Goal: Task Accomplishment & Management: Use online tool/utility

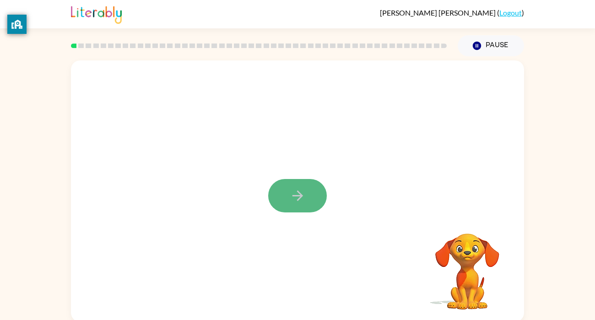
click at [288, 184] on button "button" at bounding box center [297, 195] width 59 height 33
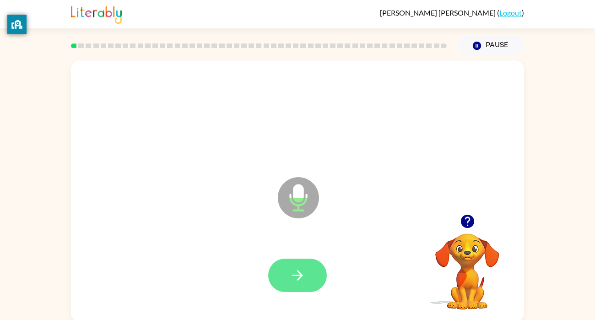
click at [291, 267] on button "button" at bounding box center [297, 275] width 59 height 33
click at [299, 276] on icon "button" at bounding box center [298, 275] width 16 height 16
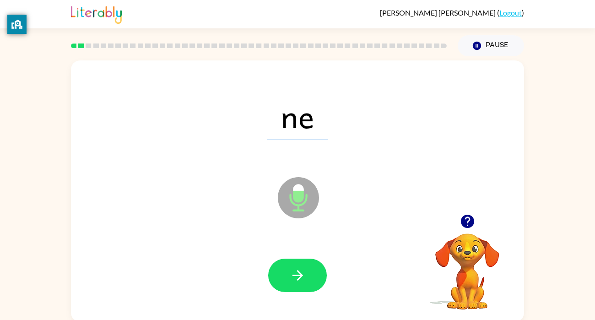
click at [299, 276] on icon "button" at bounding box center [298, 275] width 16 height 16
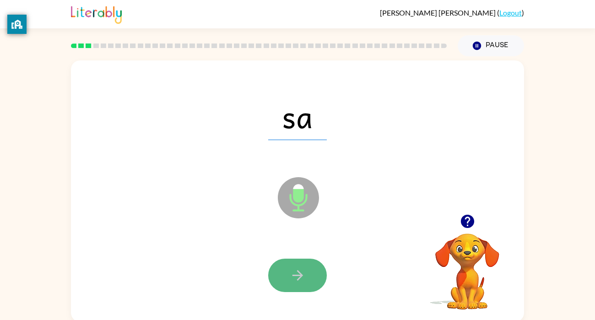
click at [299, 276] on icon "button" at bounding box center [298, 275] width 16 height 16
click at [299, 275] on icon "button" at bounding box center [297, 275] width 11 height 11
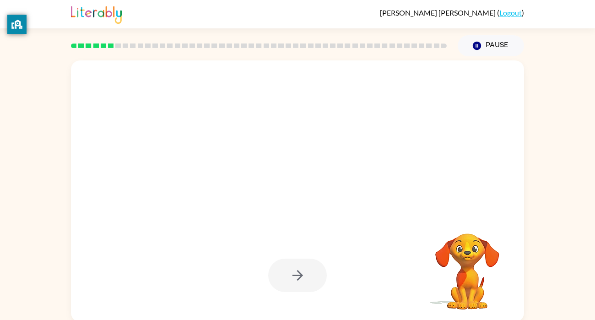
click at [299, 275] on div at bounding box center [297, 275] width 59 height 33
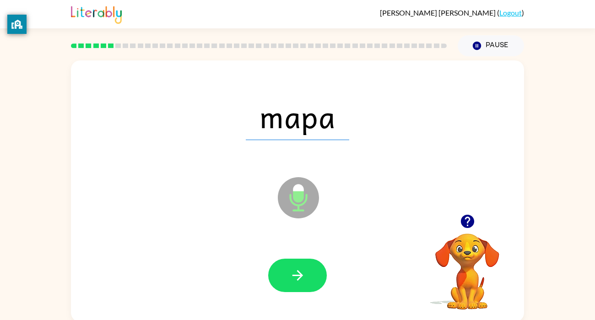
click at [310, 257] on div at bounding box center [297, 275] width 435 height 75
click at [302, 258] on div at bounding box center [297, 275] width 435 height 75
click at [301, 264] on button "button" at bounding box center [297, 275] width 59 height 33
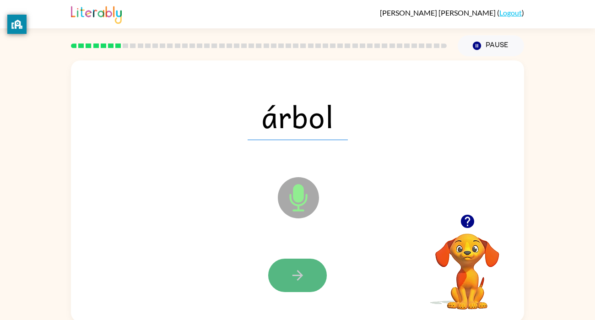
click at [302, 262] on button "button" at bounding box center [297, 275] width 59 height 33
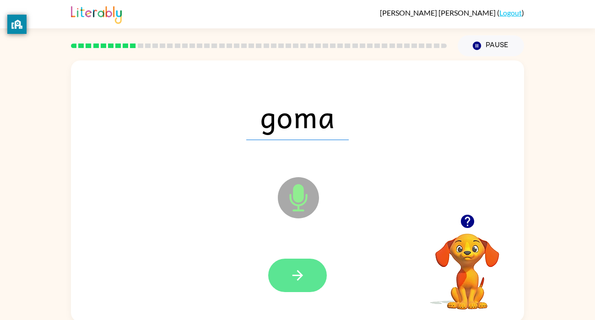
click at [301, 262] on button "button" at bounding box center [297, 275] width 59 height 33
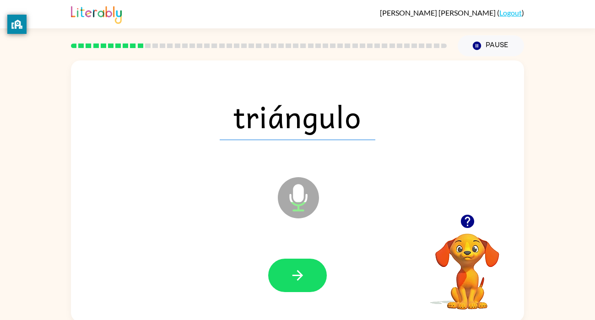
click at [301, 262] on button "button" at bounding box center [297, 275] width 59 height 33
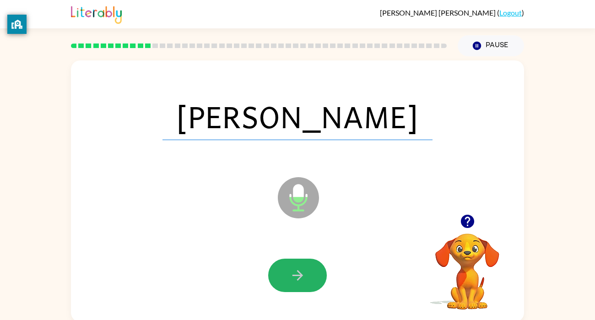
click at [301, 262] on button "button" at bounding box center [297, 275] width 59 height 33
click at [301, 261] on button "button" at bounding box center [297, 275] width 59 height 33
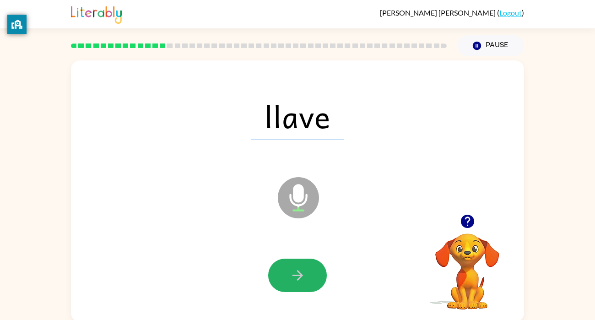
click at [301, 261] on button "button" at bounding box center [297, 275] width 59 height 33
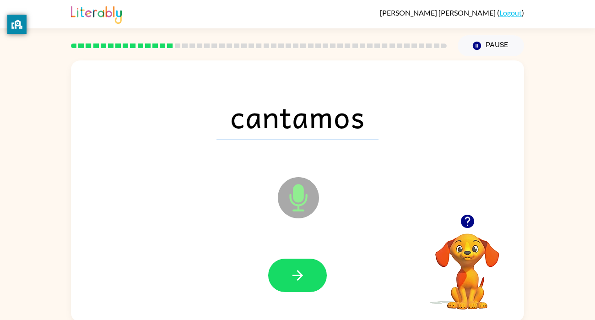
click at [301, 261] on button "button" at bounding box center [297, 275] width 59 height 33
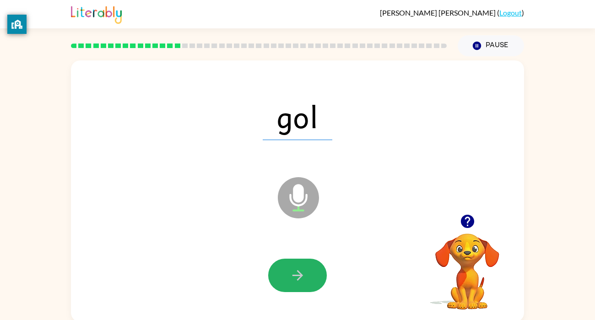
click at [301, 261] on button "button" at bounding box center [297, 275] width 59 height 33
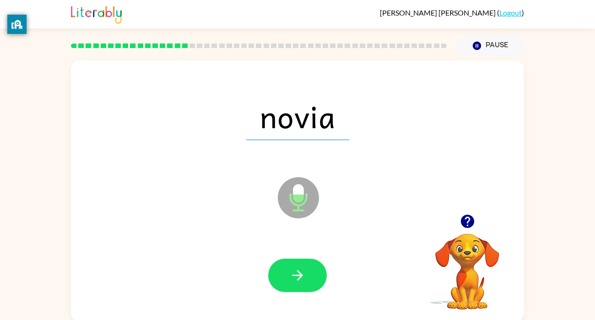
click at [301, 261] on button "button" at bounding box center [297, 275] width 59 height 33
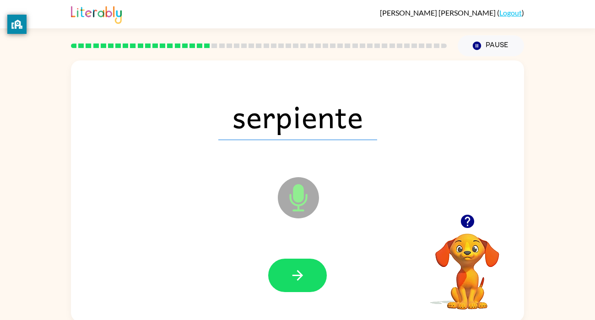
click at [301, 261] on button "button" at bounding box center [297, 275] width 59 height 33
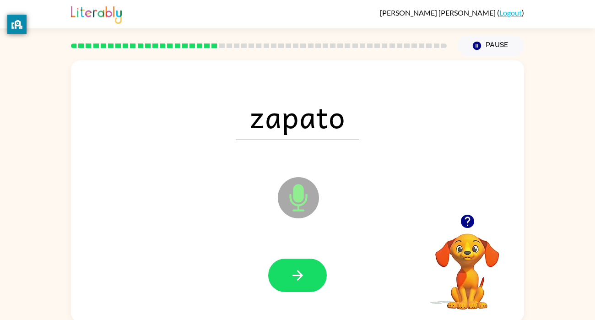
click at [301, 261] on button "button" at bounding box center [297, 275] width 59 height 33
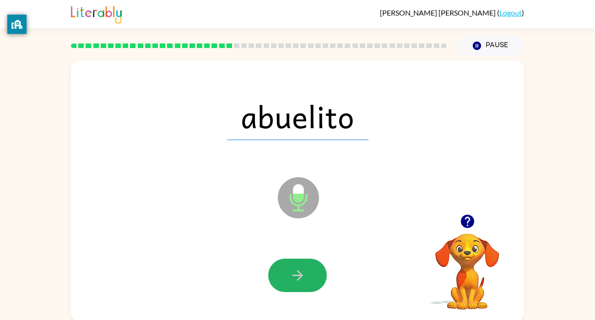
click at [301, 261] on button "button" at bounding box center [297, 275] width 59 height 33
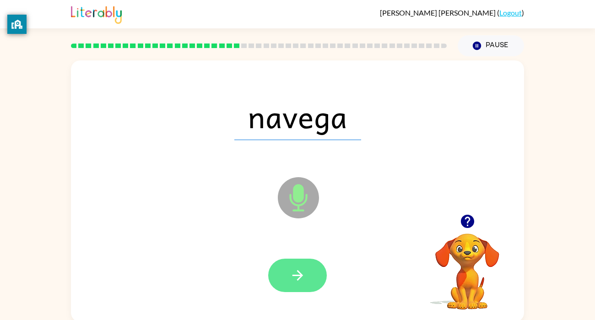
click at [311, 268] on button "button" at bounding box center [297, 275] width 59 height 33
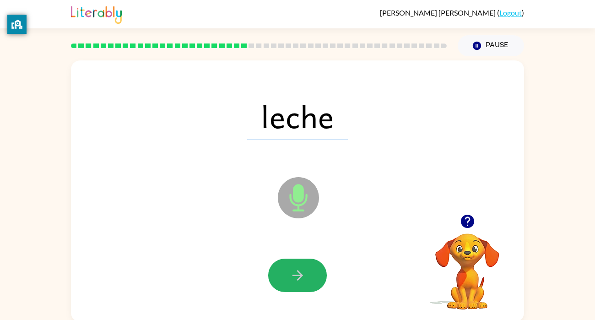
click at [311, 268] on button "button" at bounding box center [297, 275] width 59 height 33
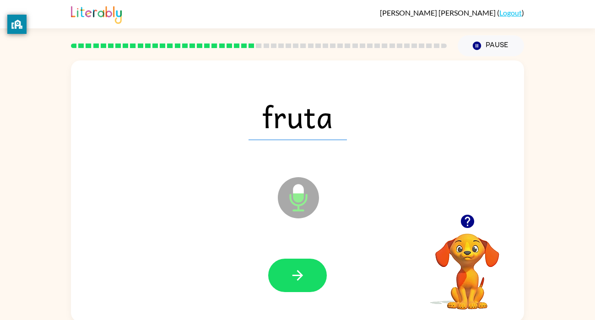
click at [311, 268] on button "button" at bounding box center [297, 275] width 59 height 33
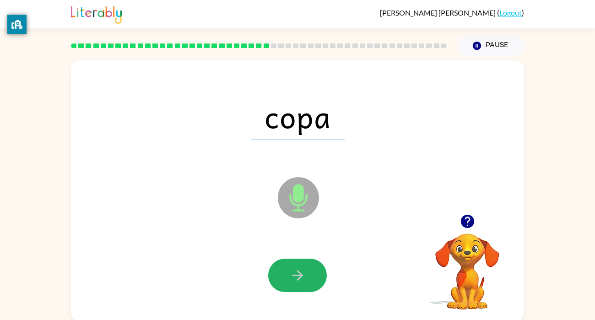
click at [311, 268] on button "button" at bounding box center [297, 275] width 59 height 33
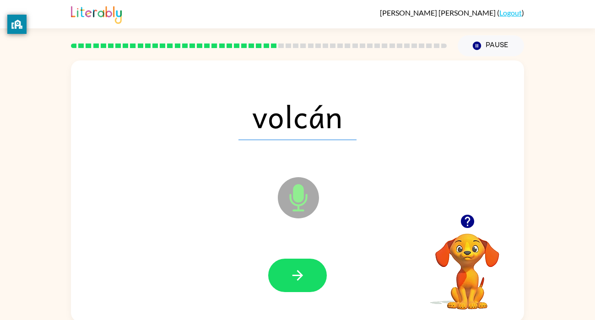
click at [311, 268] on button "button" at bounding box center [297, 275] width 59 height 33
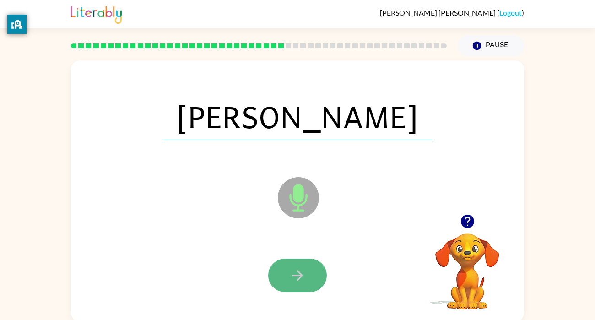
click at [309, 269] on button "button" at bounding box center [297, 275] width 59 height 33
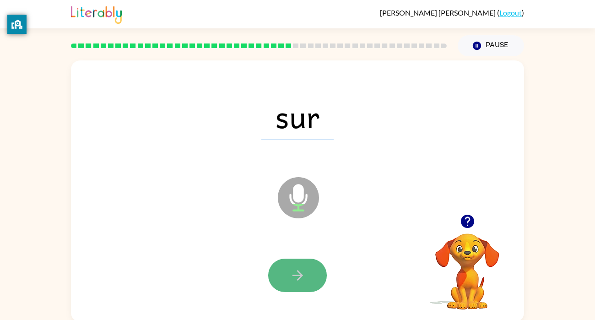
click at [310, 270] on button "button" at bounding box center [297, 275] width 59 height 33
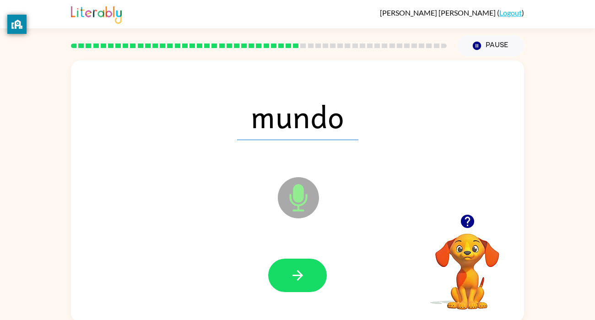
click at [310, 270] on button "button" at bounding box center [297, 275] width 59 height 33
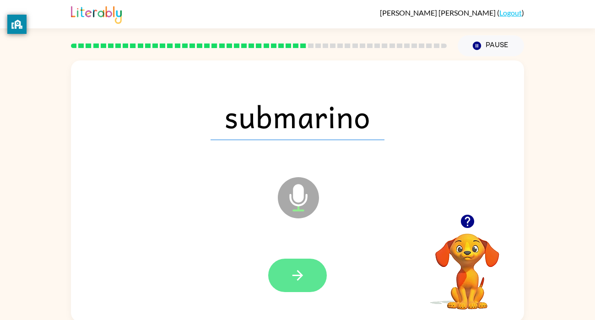
click at [312, 267] on button "button" at bounding box center [297, 275] width 59 height 33
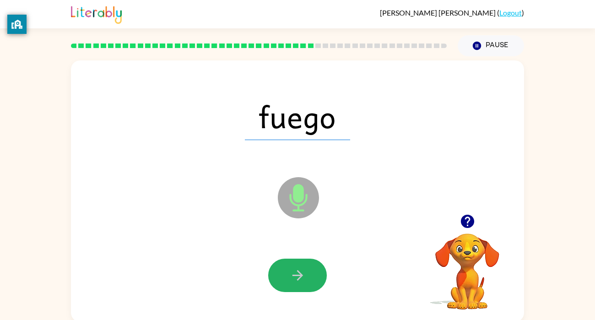
click at [312, 267] on button "button" at bounding box center [297, 275] width 59 height 33
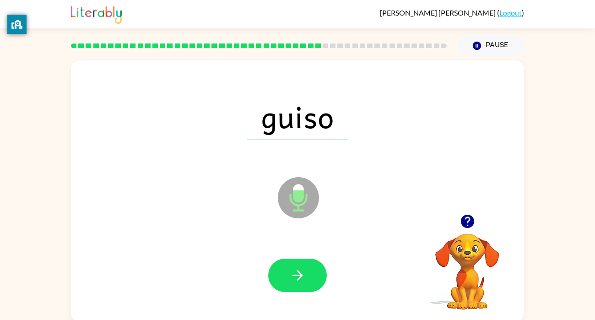
click at [312, 267] on button "button" at bounding box center [297, 275] width 59 height 33
